Goal: Transaction & Acquisition: Book appointment/travel/reservation

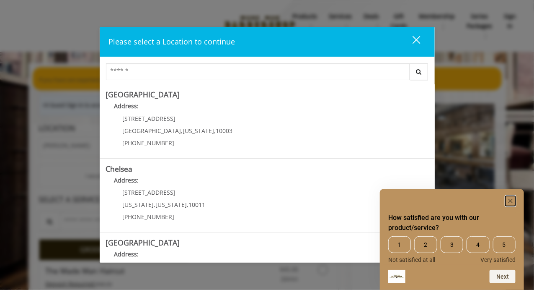
click at [513, 202] on rect "Hide survey" at bounding box center [511, 201] width 10 height 10
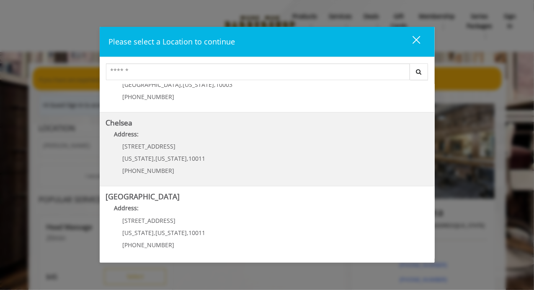
scroll to position [46, 0]
click at [254, 156] on link "Chelsea Address: 169/170 W 23rd St New York , New York , 10011 (917) 639-3902" at bounding box center [267, 149] width 323 height 61
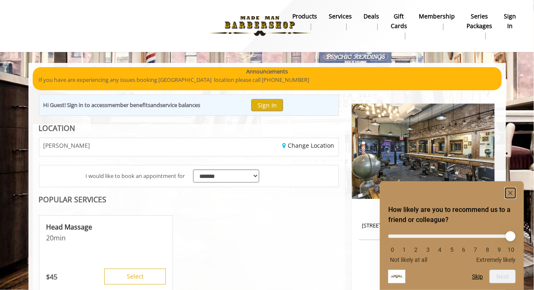
click at [508, 192] on rect "Hide survey" at bounding box center [511, 193] width 10 height 10
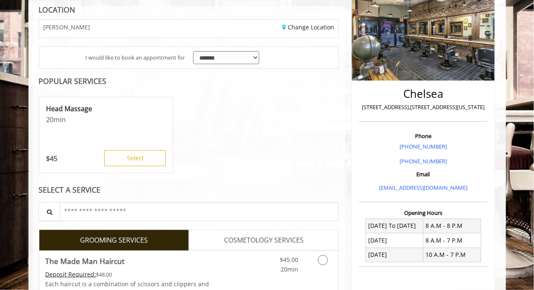
scroll to position [118, 0]
click at [242, 62] on select "**********" at bounding box center [226, 57] width 67 height 13
select select "*********"
click at [193, 51] on select "**********" at bounding box center [226, 57] width 67 height 13
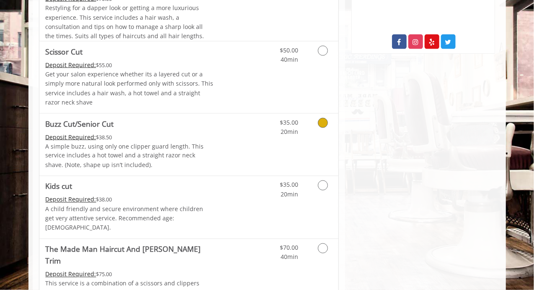
scroll to position [482, 0]
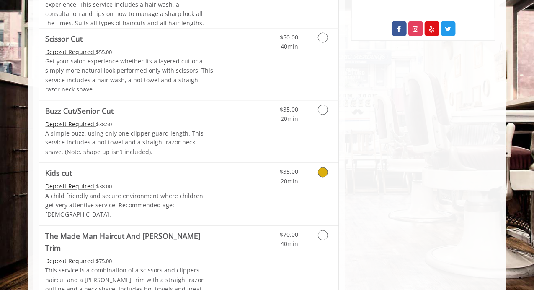
click at [312, 195] on div "$35.00 20min" at bounding box center [301, 194] width 75 height 62
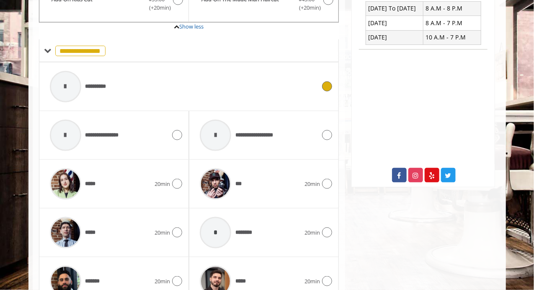
scroll to position [344, 0]
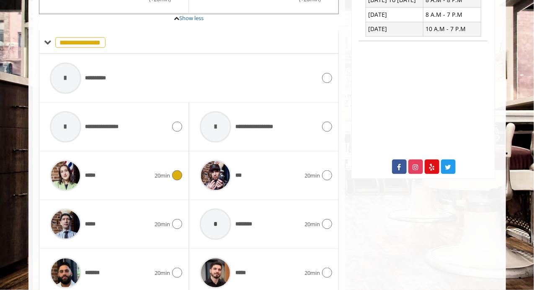
click at [179, 168] on div "***** 20min" at bounding box center [114, 175] width 137 height 40
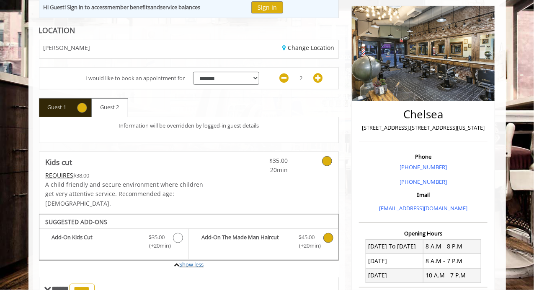
scroll to position [198, 0]
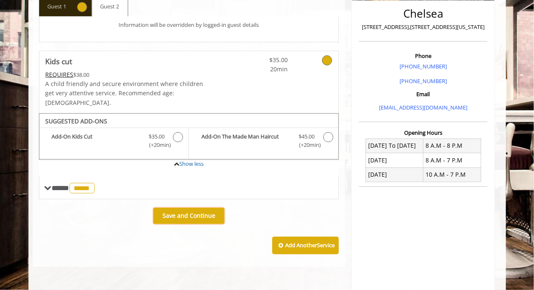
click at [203, 211] on b "Save and Continue" at bounding box center [189, 215] width 53 height 8
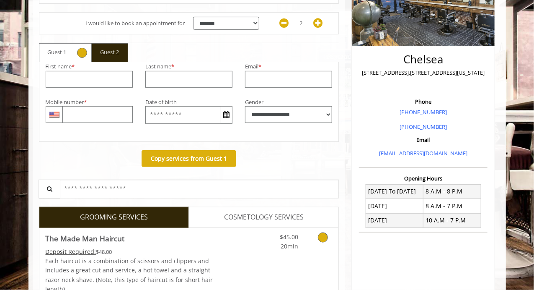
scroll to position [153, 0]
click at [210, 154] on b "Copy services from Guest 1" at bounding box center [189, 158] width 76 height 8
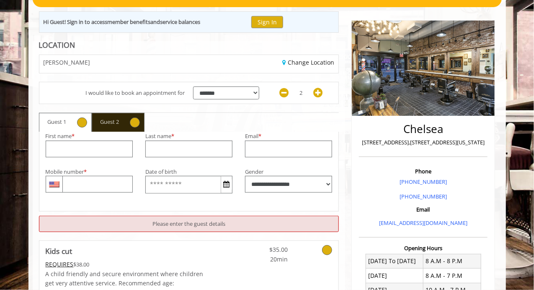
scroll to position [88, 0]
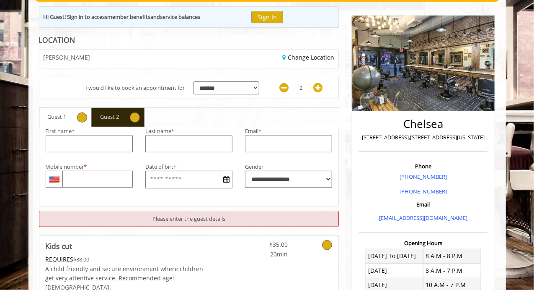
click at [59, 110] on span "Guest 1" at bounding box center [57, 117] width 27 height 16
click at [101, 144] on input "groupBooking_first_name" at bounding box center [89, 143] width 87 height 17
type input "*"
click at [267, 18] on button "Sign In" at bounding box center [267, 17] width 32 height 12
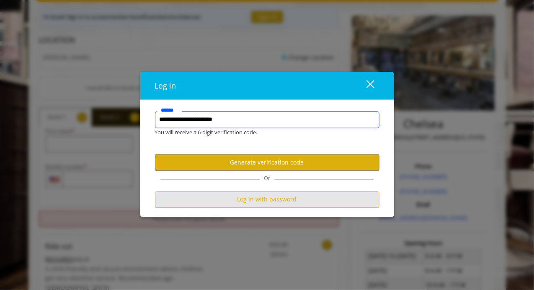
type input "**********"
click at [273, 202] on button "Log in with password" at bounding box center [267, 199] width 225 height 16
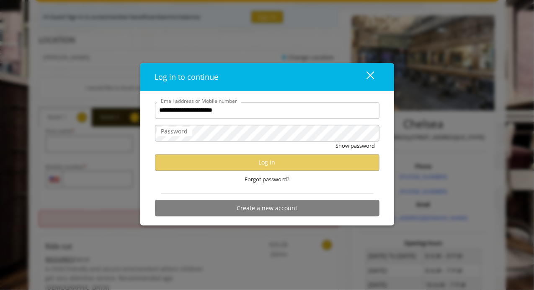
type input "**********"
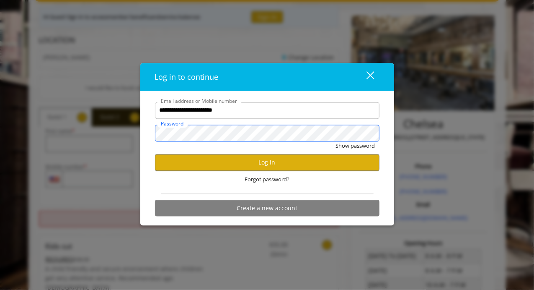
click at [336, 141] on button "Show password" at bounding box center [355, 145] width 39 height 9
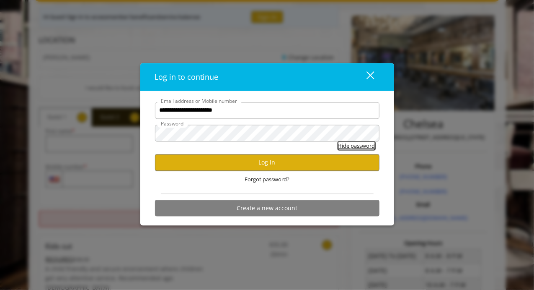
click at [365, 148] on button "Hide password" at bounding box center [356, 145] width 37 height 9
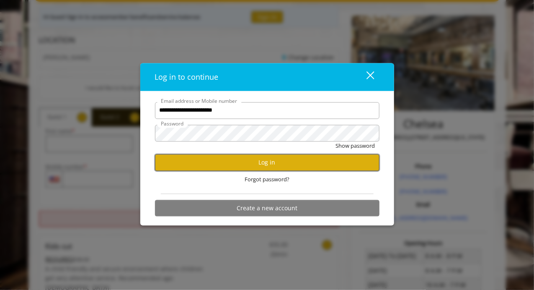
click at [327, 157] on button "Log in" at bounding box center [267, 162] width 225 height 16
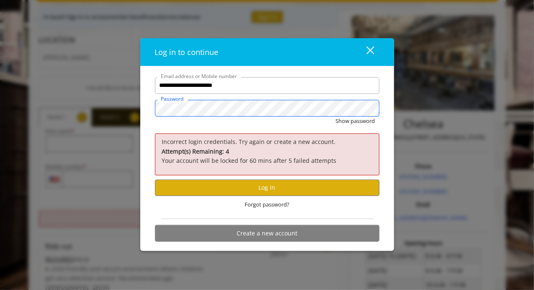
click at [38, 108] on div "**********" at bounding box center [267, 145] width 534 height 290
click at [336, 117] on button "Show password" at bounding box center [355, 121] width 39 height 9
click at [187, 188] on button "Log in" at bounding box center [267, 187] width 225 height 16
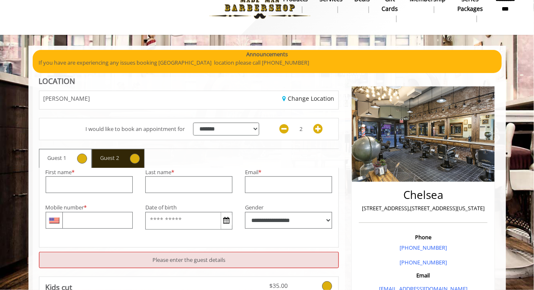
scroll to position [0, 0]
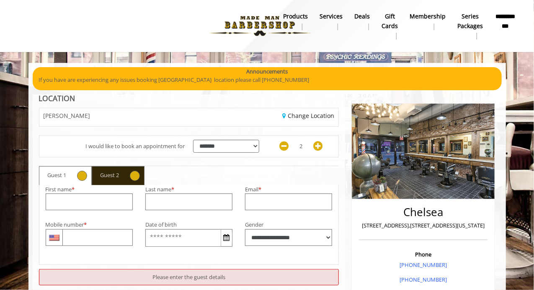
click at [49, 173] on span "Guest 1" at bounding box center [57, 175] width 27 height 16
click at [93, 203] on input "groupBooking_first_name" at bounding box center [89, 201] width 87 height 17
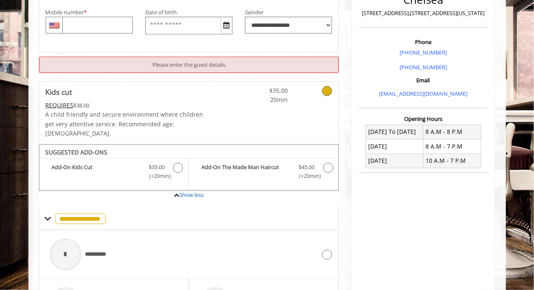
scroll to position [78, 0]
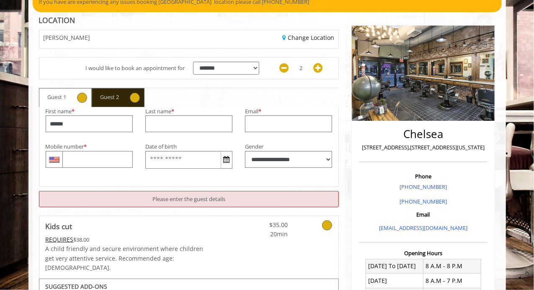
type input "******"
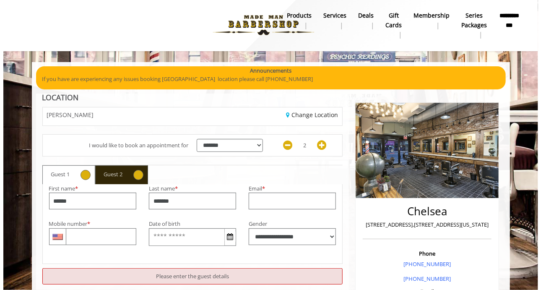
scroll to position [0, 0]
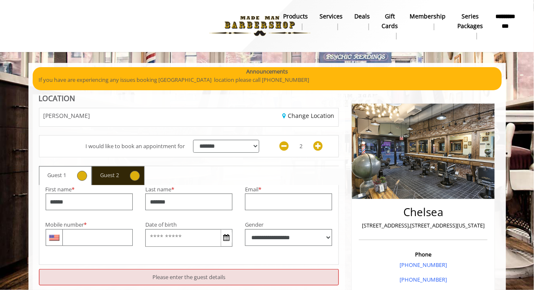
type input "*******"
click at [502, 28] on b "**********" at bounding box center [505, 21] width 21 height 19
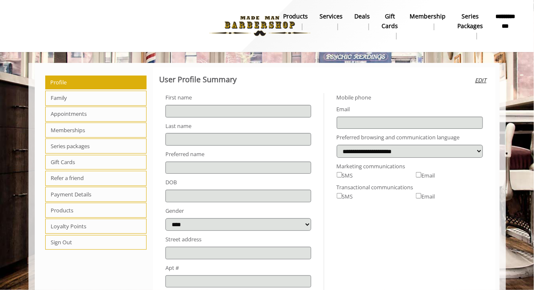
type input "*****"
type input "*******"
select select
type input "**********"
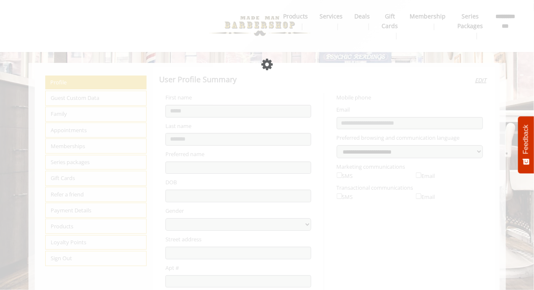
select select "***"
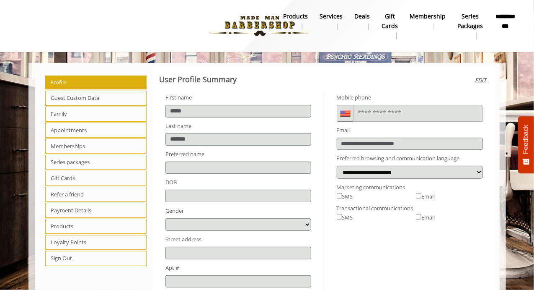
click at [69, 124] on span "Appointments" at bounding box center [96, 129] width 102 height 15
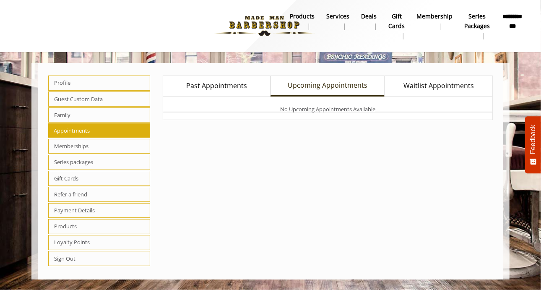
click at [82, 112] on span "Family" at bounding box center [99, 114] width 102 height 15
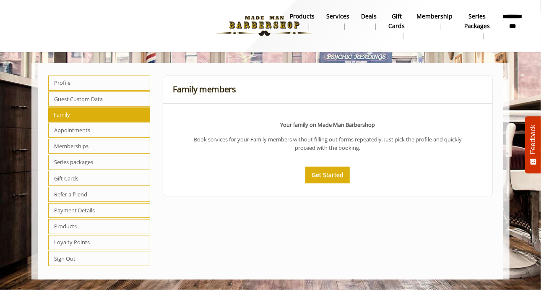
click at [75, 161] on span "Series packages" at bounding box center [99, 162] width 102 height 15
select select "*"
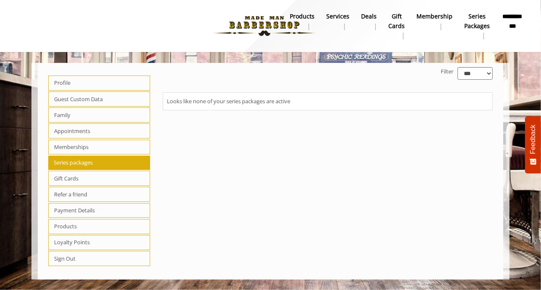
click at [336, 18] on b "Services" at bounding box center [337, 16] width 23 height 9
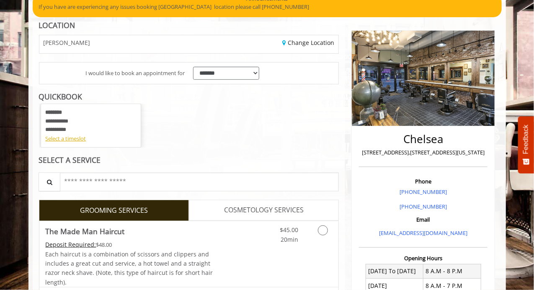
scroll to position [76, 0]
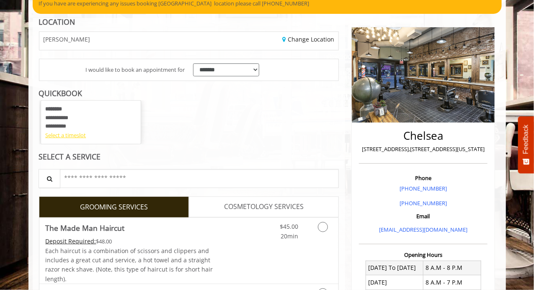
click at [77, 134] on div "Select a timeslot" at bounding box center [90, 135] width 91 height 9
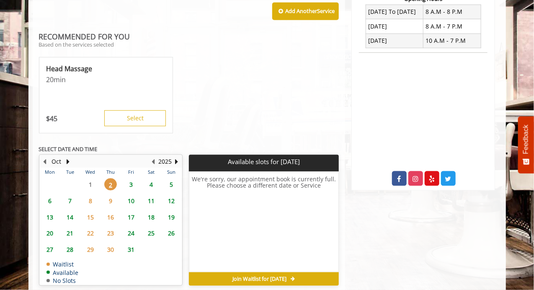
scroll to position [341, 0]
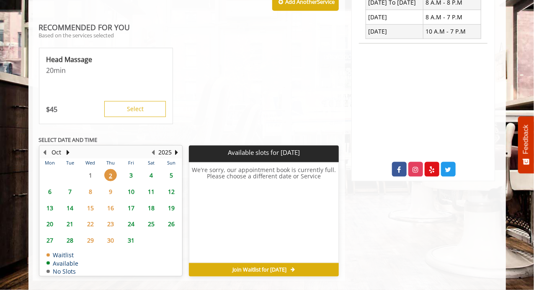
click at [172, 169] on span "5" at bounding box center [172, 175] width 13 height 12
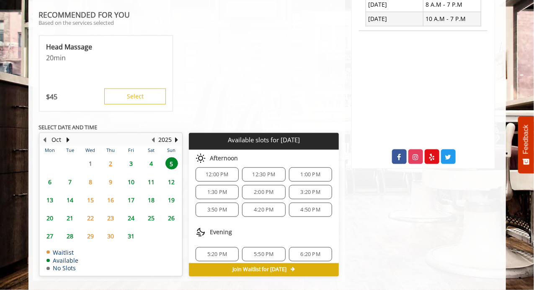
scroll to position [70, 0]
click at [260, 200] on div "4:20 PM" at bounding box center [263, 207] width 43 height 14
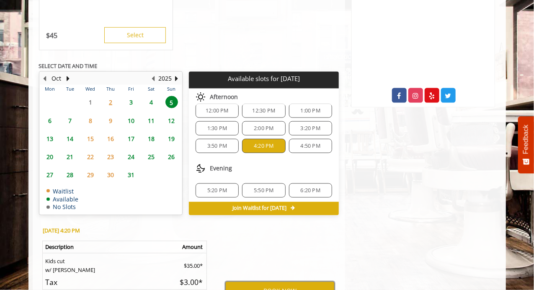
scroll to position [415, 0]
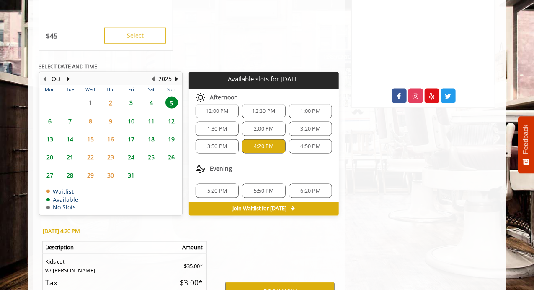
click at [307, 139] on div "4:50 PM" at bounding box center [310, 146] width 43 height 14
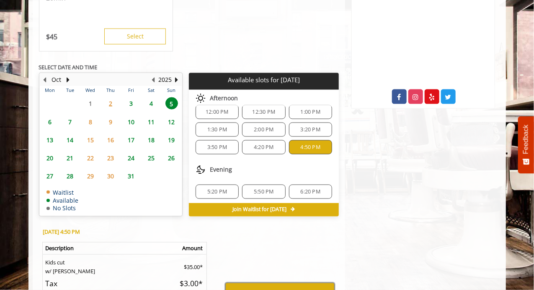
scroll to position [413, 0]
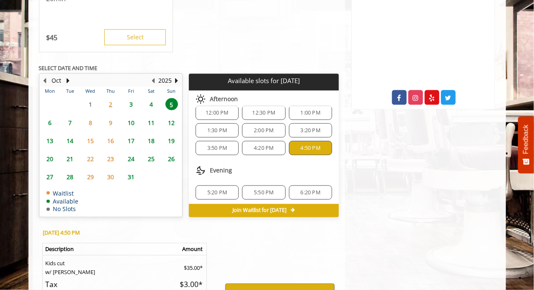
click at [151, 98] on span "4" at bounding box center [151, 104] width 13 height 12
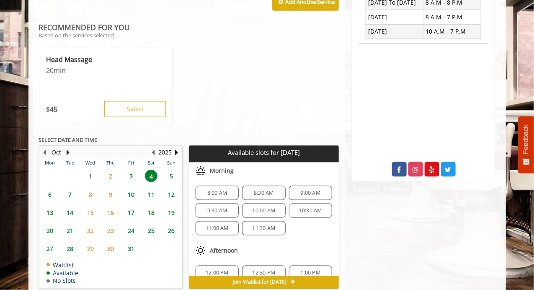
scroll to position [354, 0]
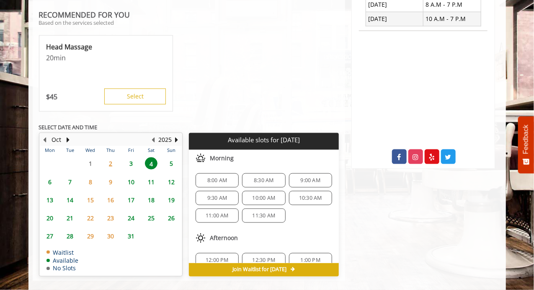
click at [269, 212] on span "11:30 AM" at bounding box center [264, 215] width 23 height 7
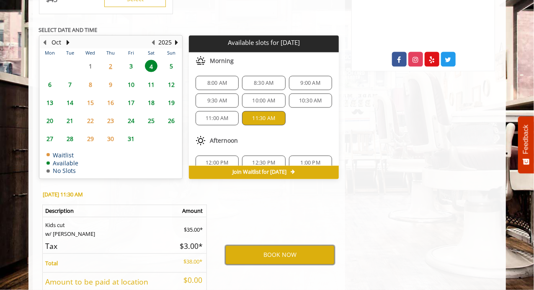
scroll to position [446, 0]
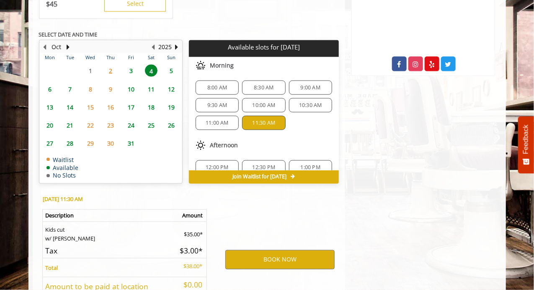
click at [110, 65] on span "2" at bounding box center [110, 71] width 13 height 12
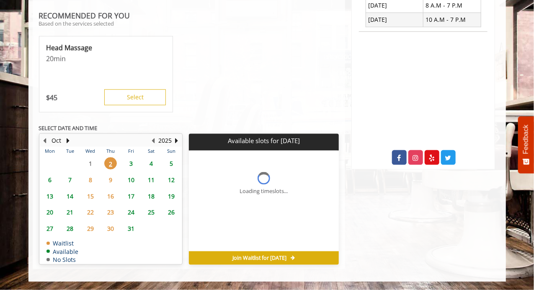
scroll to position [341, 0]
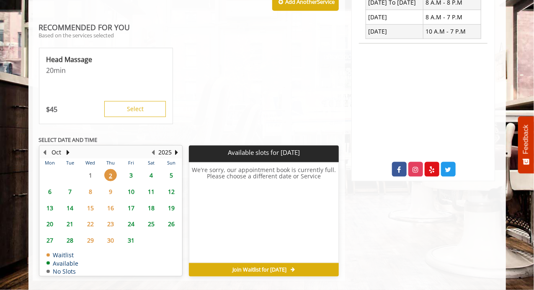
click at [128, 169] on span "3" at bounding box center [131, 175] width 13 height 12
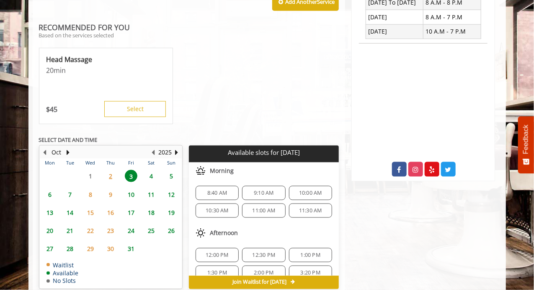
scroll to position [354, 0]
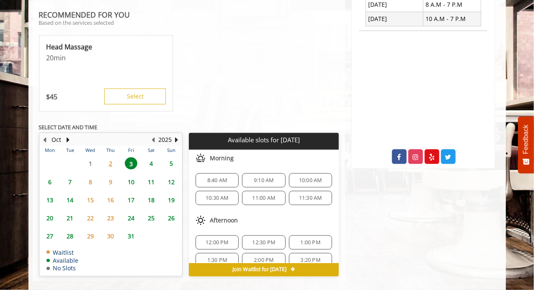
click at [209, 177] on span "8:40 AM" at bounding box center [217, 180] width 20 height 7
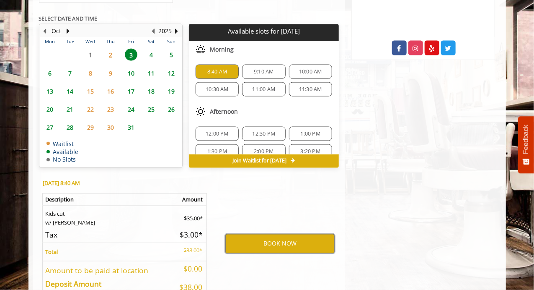
scroll to position [461, 0]
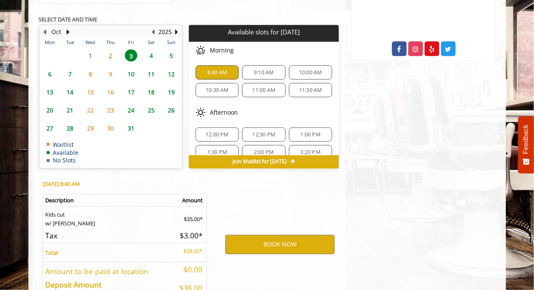
click at [174, 49] on span "5" at bounding box center [172, 55] width 13 height 12
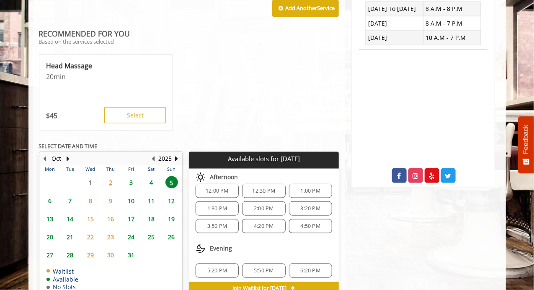
scroll to position [329, 0]
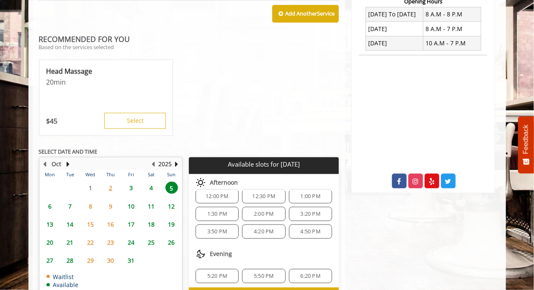
click at [268, 228] on span "4:20 PM" at bounding box center [264, 231] width 20 height 7
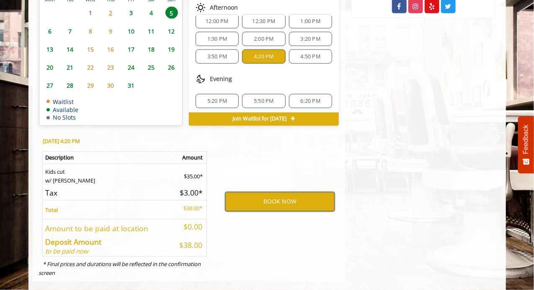
click at [277, 192] on button "BOOK NOW" at bounding box center [279, 201] width 109 height 19
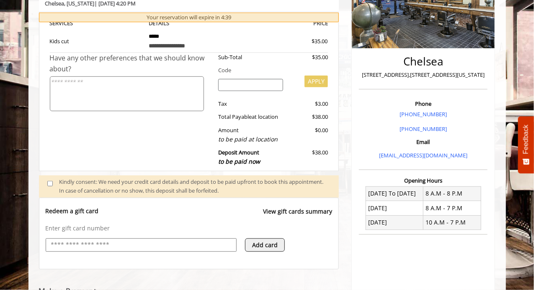
scroll to position [305, 0]
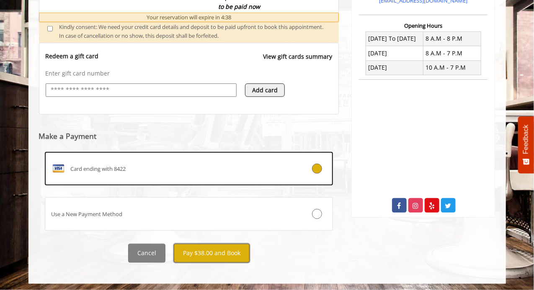
click at [212, 255] on button "Pay $38.00 and Book" at bounding box center [212, 253] width 76 height 19
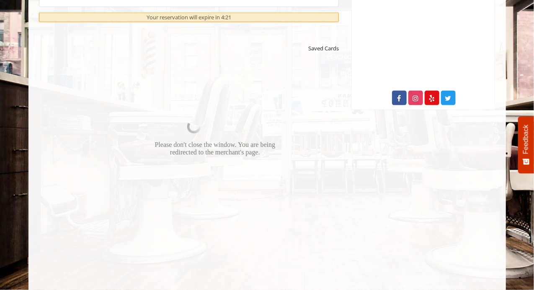
scroll to position [484, 0]
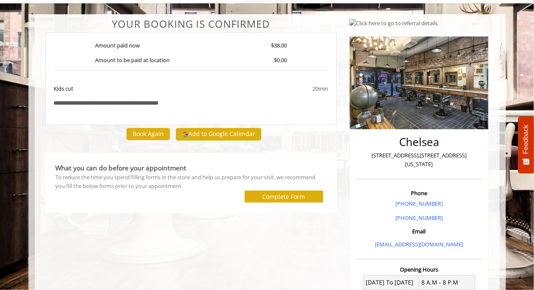
scroll to position [48, 0]
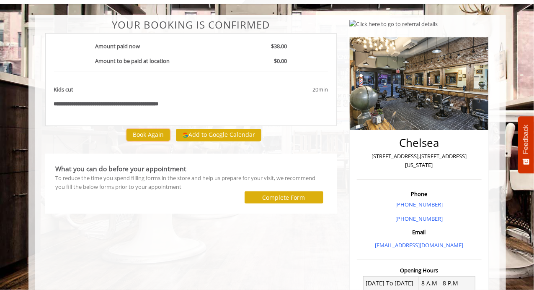
click at [156, 135] on button "Book Again" at bounding box center [149, 135] width 44 height 12
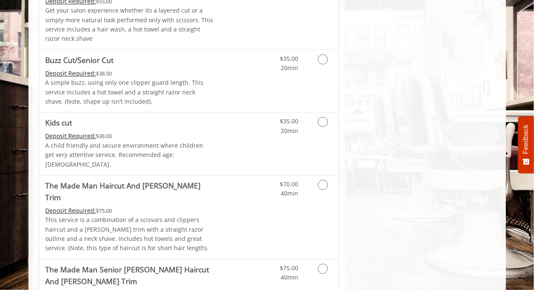
scroll to position [671, 0]
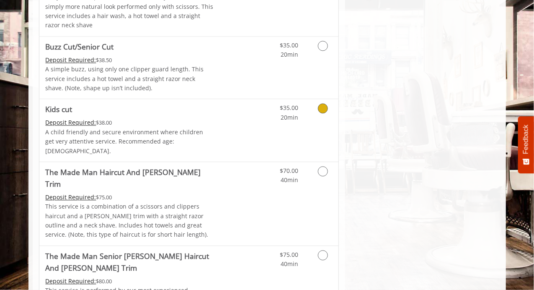
click at [322, 106] on icon "Grooming services" at bounding box center [323, 108] width 10 height 10
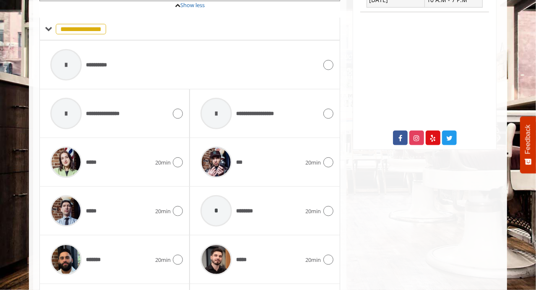
scroll to position [371, 0]
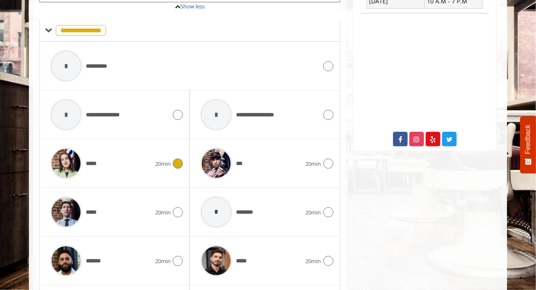
click at [176, 158] on div "***** 20min" at bounding box center [114, 163] width 137 height 40
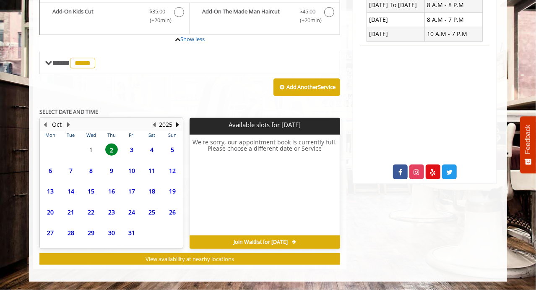
scroll to position [326, 0]
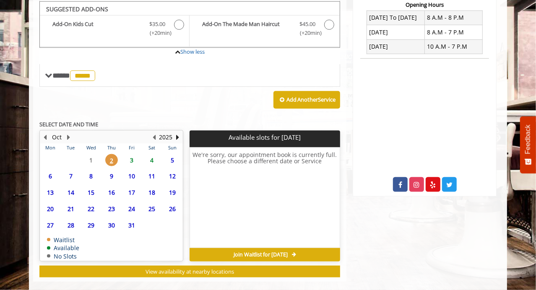
click at [171, 154] on span "5" at bounding box center [172, 160] width 13 height 12
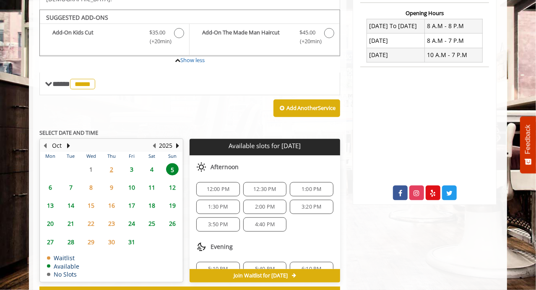
scroll to position [317, 0]
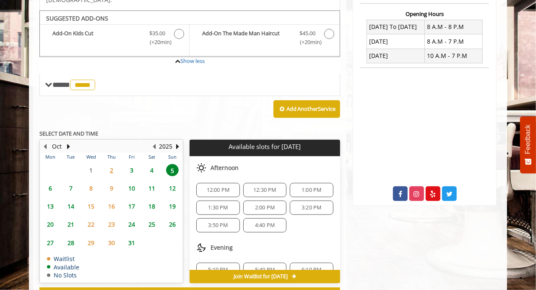
click at [262, 222] on span "4:40 PM" at bounding box center [265, 225] width 20 height 7
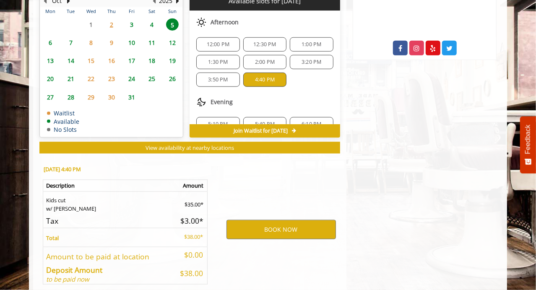
scroll to position [490, 0]
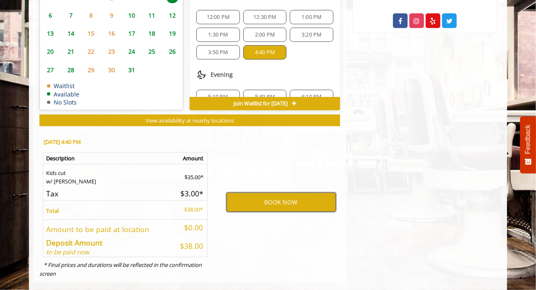
click at [276, 192] on button "BOOK NOW" at bounding box center [280, 201] width 109 height 19
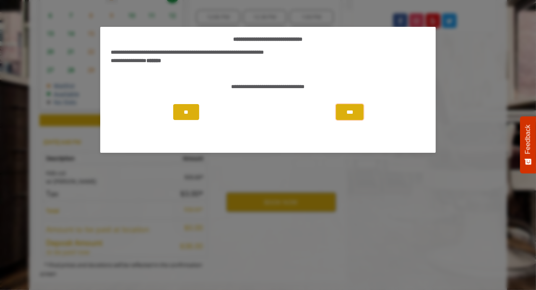
click at [355, 116] on button "***" at bounding box center [350, 112] width 28 height 16
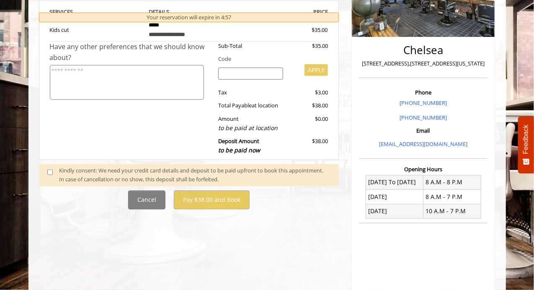
scroll to position [183, 0]
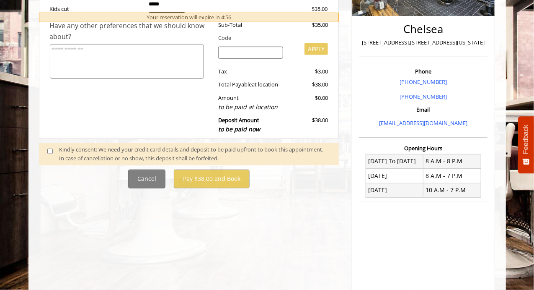
click at [215, 154] on div "Kindly consent: We need your credit card details and deposit to be paid upfront…" at bounding box center [195, 154] width 272 height 18
click at [47, 153] on span at bounding box center [53, 154] width 25 height 18
click at [53, 153] on span at bounding box center [53, 154] width 25 height 18
click at [47, 149] on span at bounding box center [53, 154] width 25 height 18
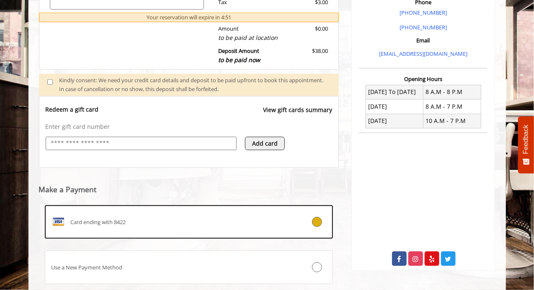
scroll to position [305, 0]
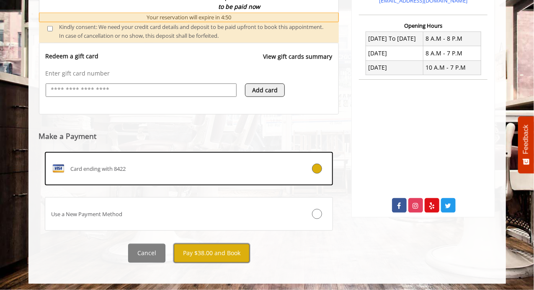
click at [225, 246] on button "Pay $38.00 and Book" at bounding box center [212, 253] width 76 height 19
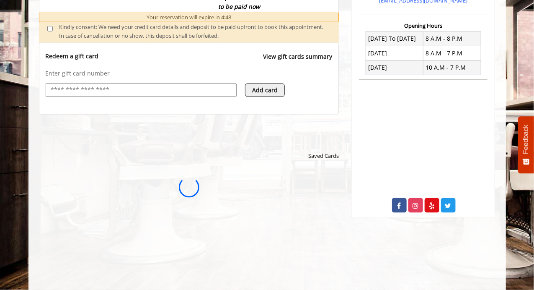
scroll to position [0, 0]
